Goal: Information Seeking & Learning: Learn about a topic

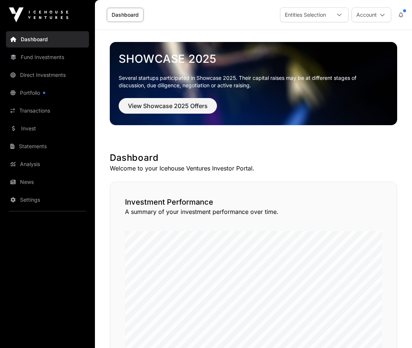
click at [38, 92] on link "Portfolio" at bounding box center [47, 93] width 83 height 16
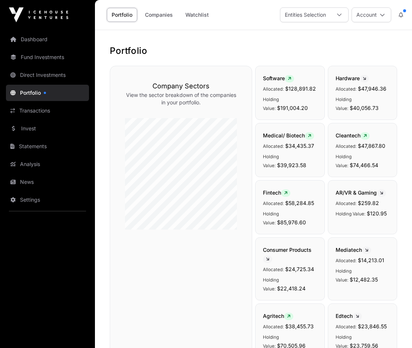
click at [156, 12] on link "Companies" at bounding box center [158, 15] width 37 height 14
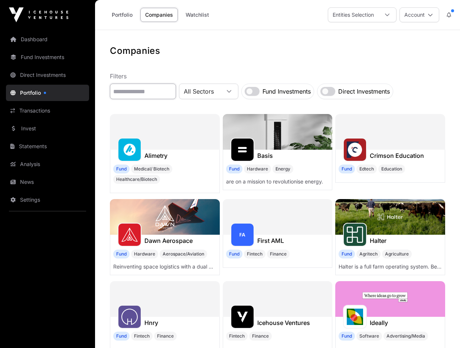
click at [176, 92] on input "text" at bounding box center [143, 91] width 66 height 16
click at [220, 93] on span "All Sectors" at bounding box center [199, 91] width 41 height 13
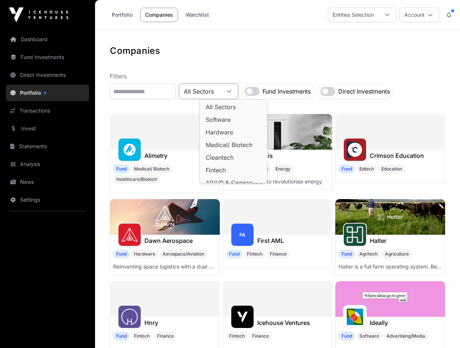
click at [291, 90] on label "Fund Investments" at bounding box center [286, 91] width 48 height 9
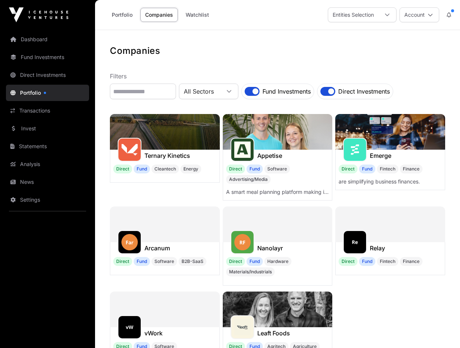
click at [38, 55] on link "Fund Investments" at bounding box center [47, 57] width 83 height 16
click at [121, 12] on link "Portfolio" at bounding box center [122, 15] width 30 height 14
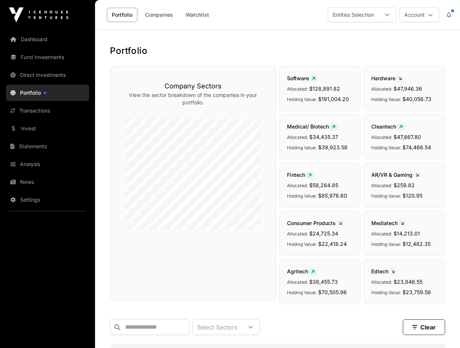
click at [64, 57] on link "Fund Investments" at bounding box center [47, 57] width 83 height 16
click at [35, 58] on link "Fund Investments" at bounding box center [47, 57] width 83 height 16
click at [160, 13] on link "Companies" at bounding box center [158, 15] width 37 height 14
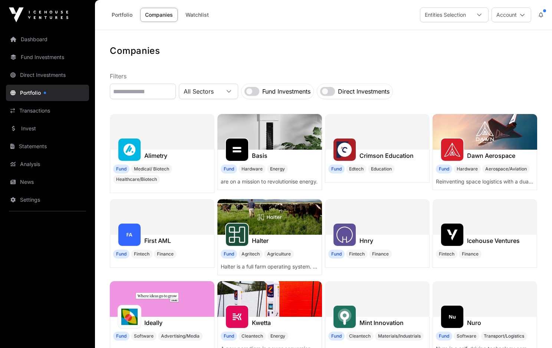
click at [41, 39] on link "Dashboard" at bounding box center [47, 39] width 83 height 16
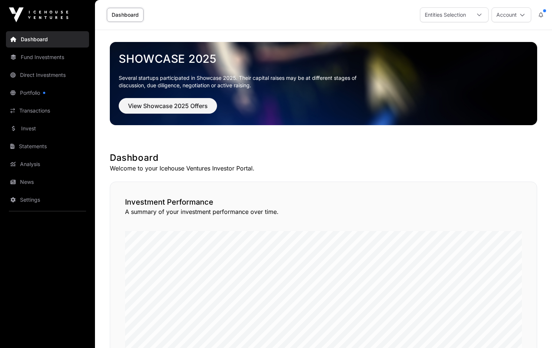
click at [50, 55] on link "Fund Investments" at bounding box center [47, 57] width 83 height 16
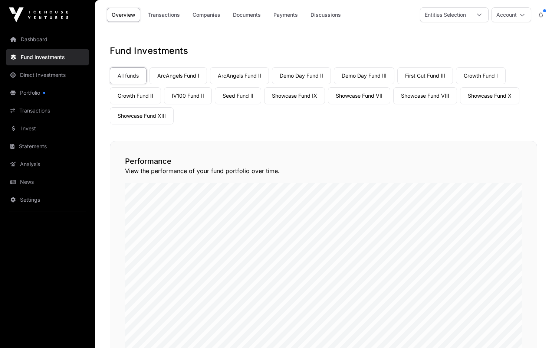
click at [199, 14] on link "Companies" at bounding box center [206, 15] width 37 height 14
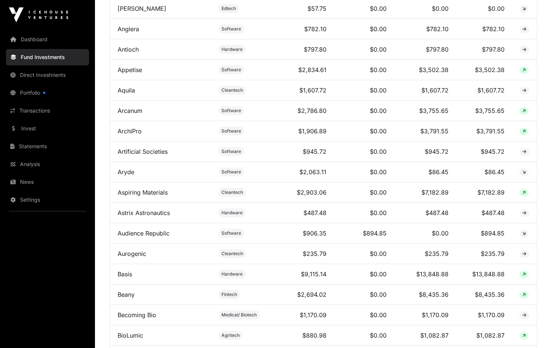
scroll to position [445, 0]
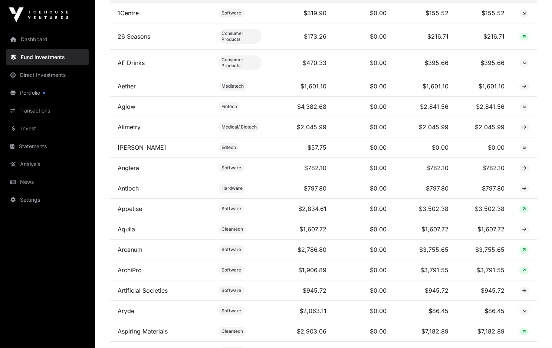
click at [47, 75] on link "Direct Investments" at bounding box center [47, 75] width 83 height 16
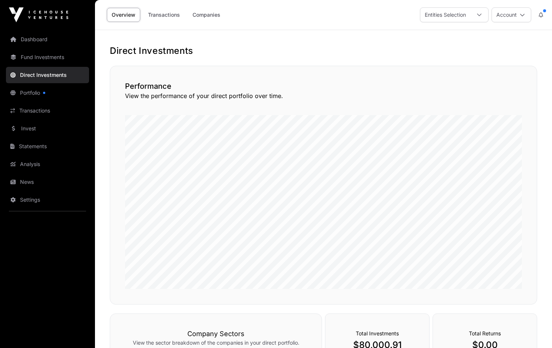
click at [217, 13] on link "Companies" at bounding box center [206, 15] width 37 height 14
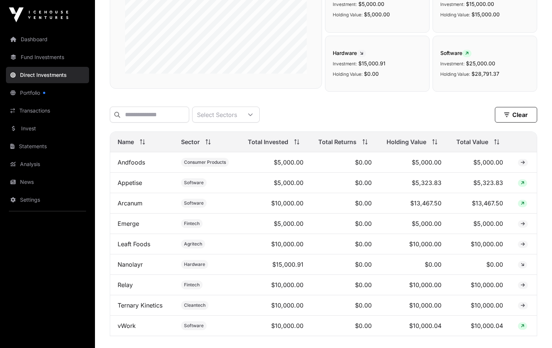
scroll to position [186, 0]
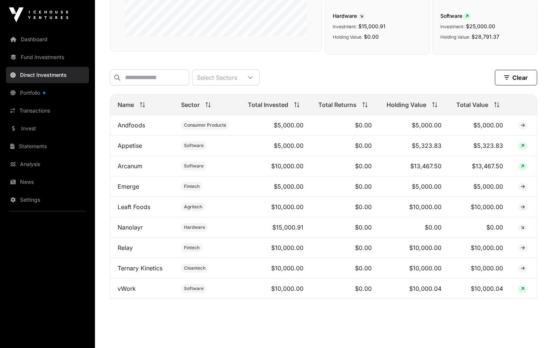
click at [123, 292] on link "vWork" at bounding box center [127, 288] width 18 height 7
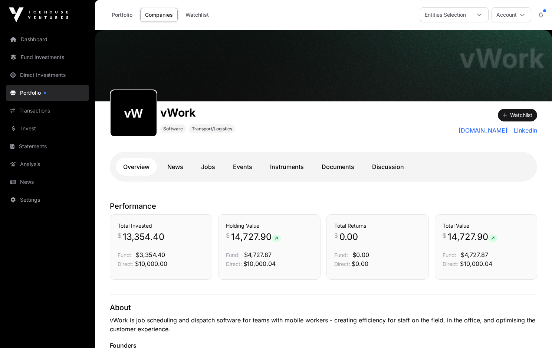
click at [176, 165] on link "News" at bounding box center [175, 167] width 31 height 18
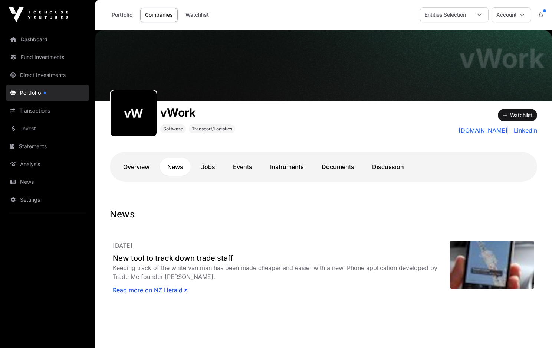
click at [213, 165] on link "Jobs" at bounding box center [208, 167] width 29 height 18
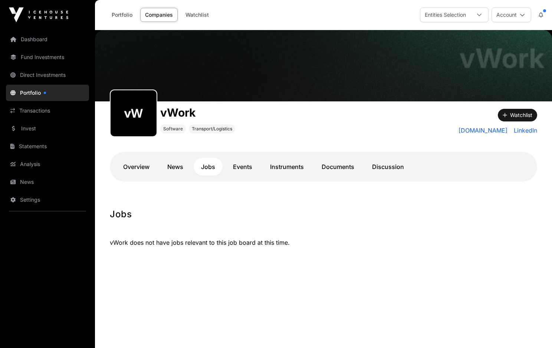
click at [242, 164] on link "Events" at bounding box center [243, 167] width 34 height 18
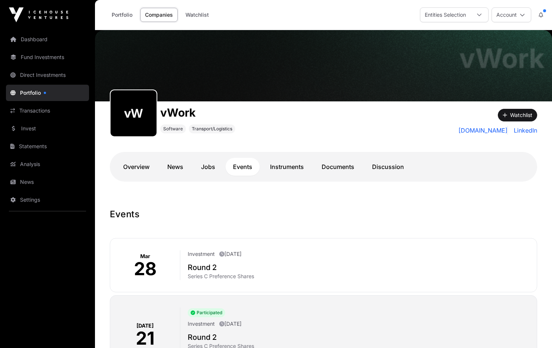
click at [291, 165] on link "Instruments" at bounding box center [287, 167] width 49 height 18
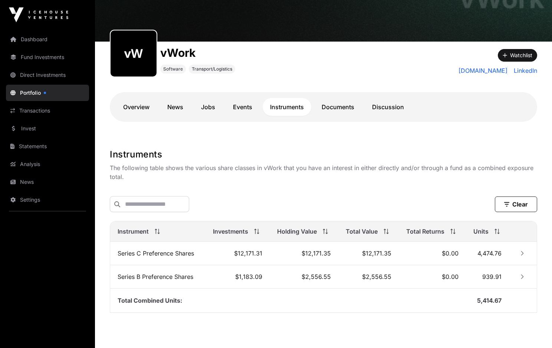
scroll to position [74, 0]
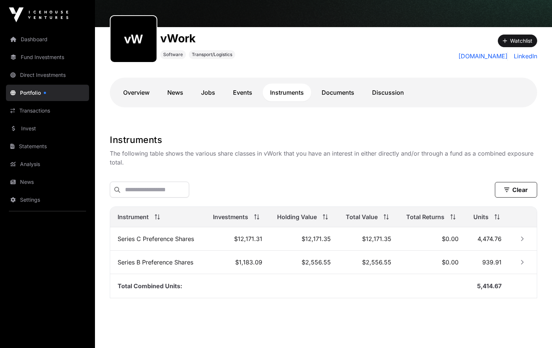
click at [333, 90] on link "Documents" at bounding box center [338, 92] width 48 height 18
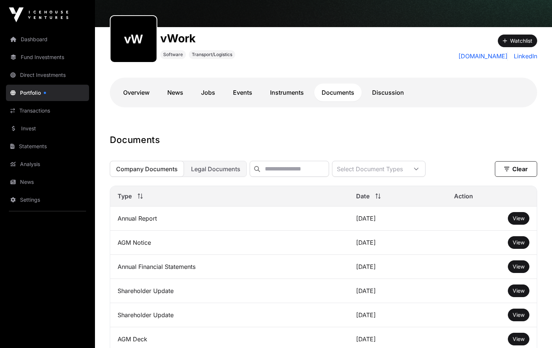
click at [389, 93] on link "Discussion" at bounding box center [388, 92] width 47 height 18
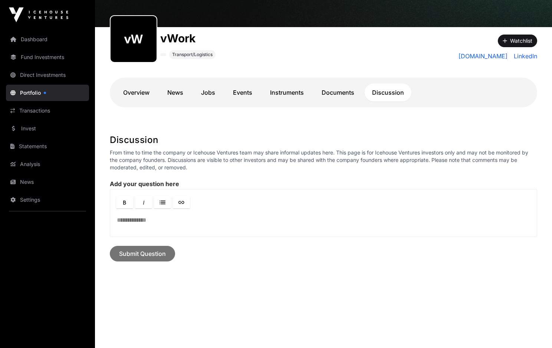
click at [34, 57] on link "Fund Investments" at bounding box center [47, 57] width 83 height 16
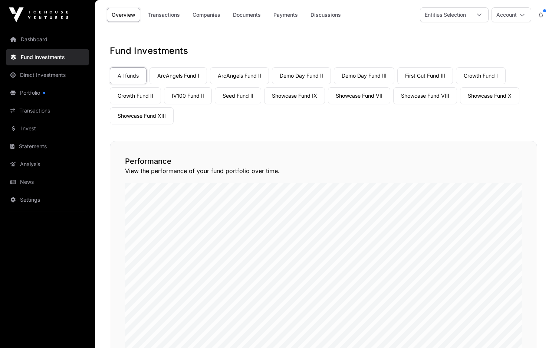
click at [209, 14] on link "Companies" at bounding box center [206, 15] width 37 height 14
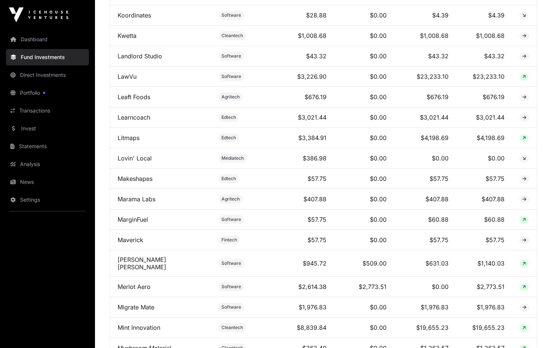
scroll to position [2301, 0]
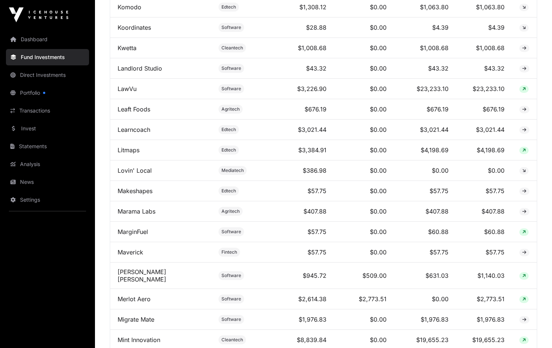
click at [49, 74] on link "Direct Investments" at bounding box center [47, 75] width 83 height 16
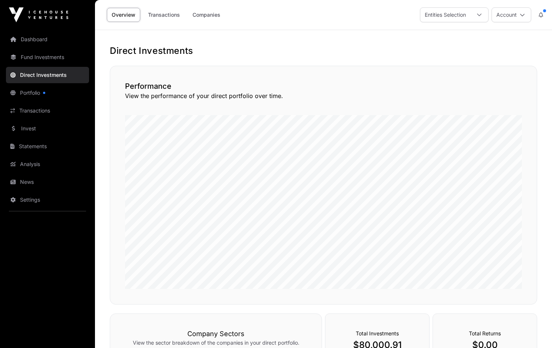
click at [197, 13] on link "Companies" at bounding box center [206, 15] width 37 height 14
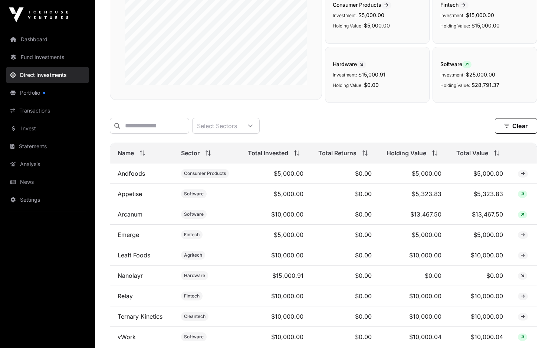
scroll to position [148, 0]
